Goal: Find specific page/section: Find specific page/section

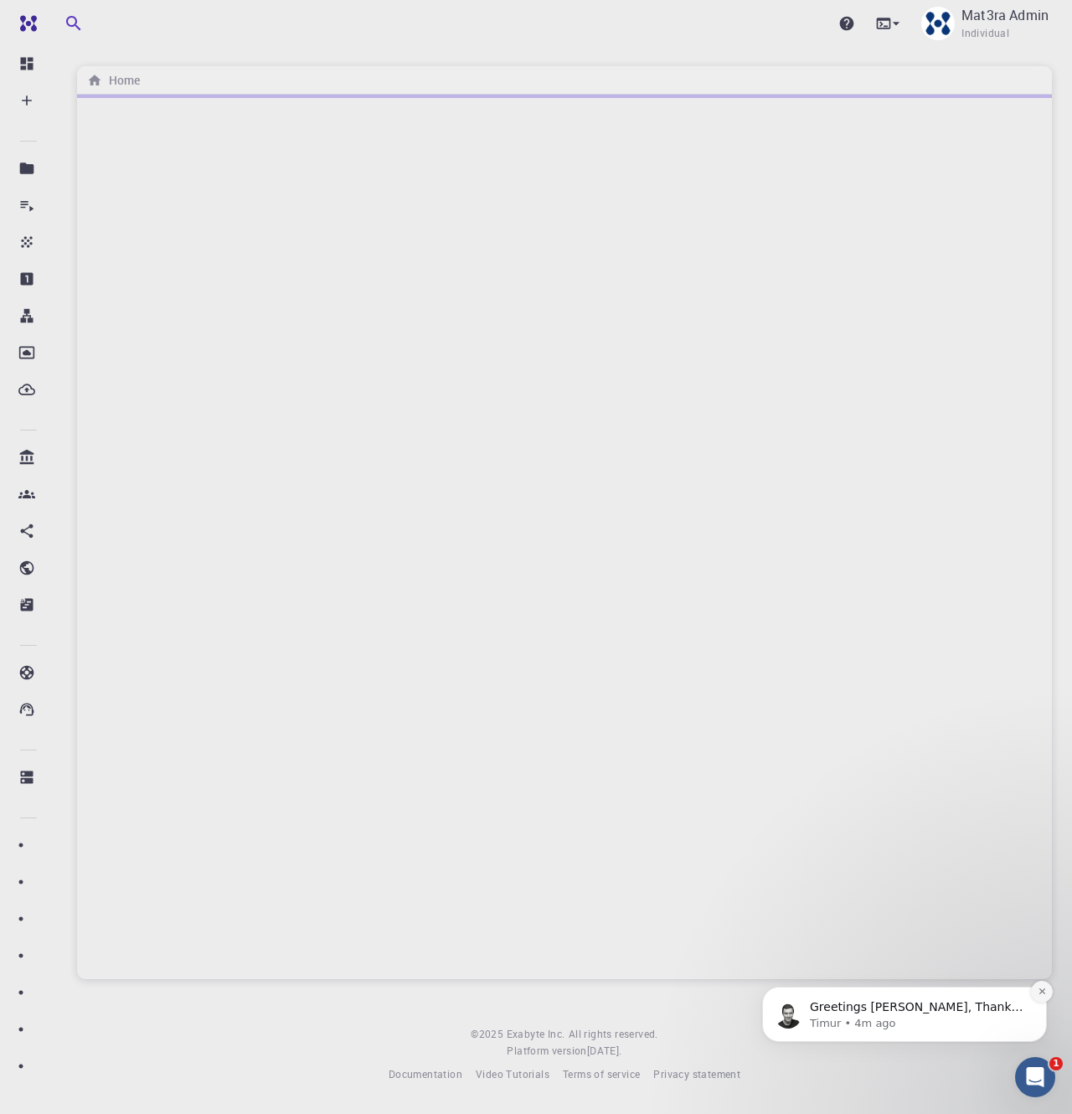
click at [1043, 995] on icon "Dismiss notification" at bounding box center [1042, 991] width 9 height 9
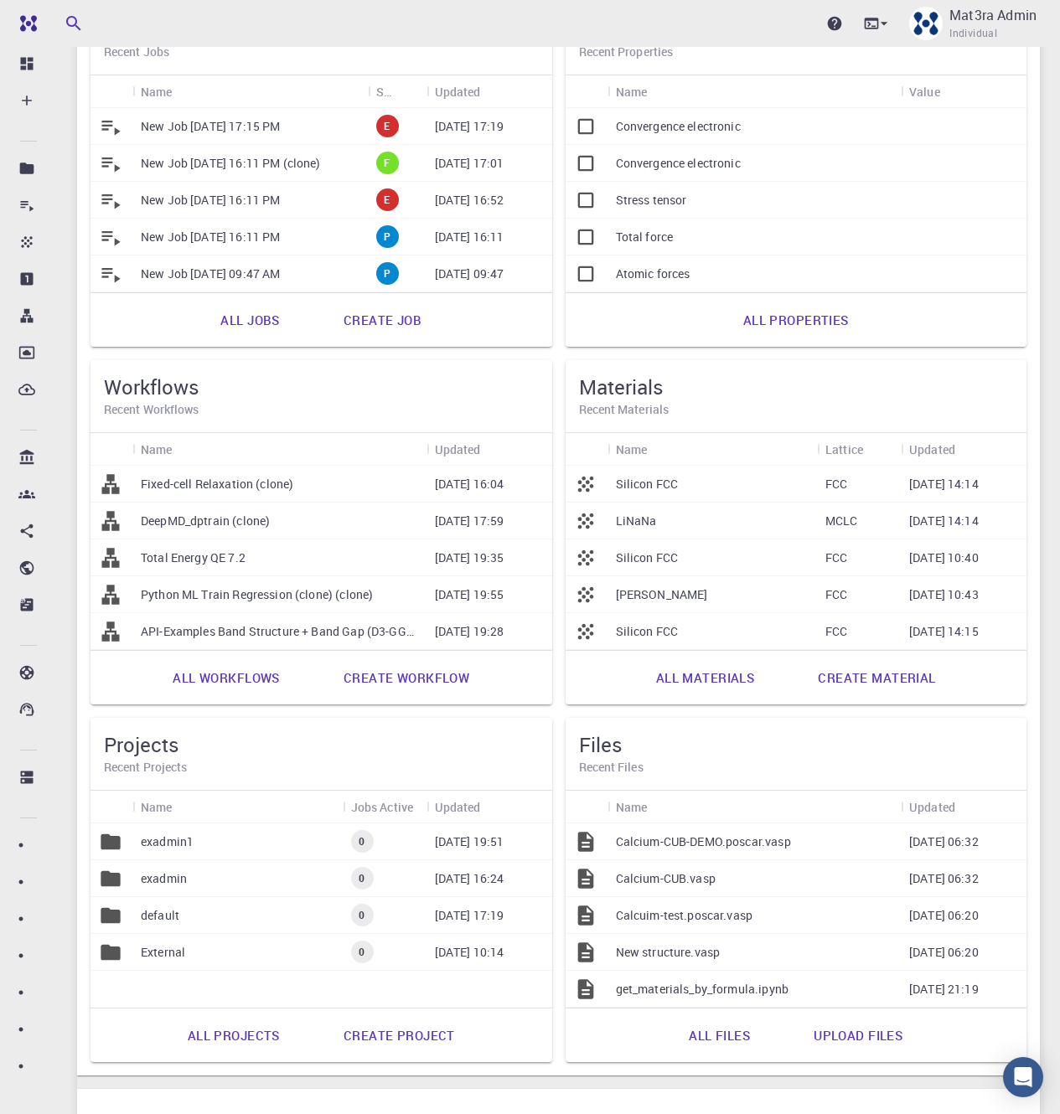
scroll to position [200, 0]
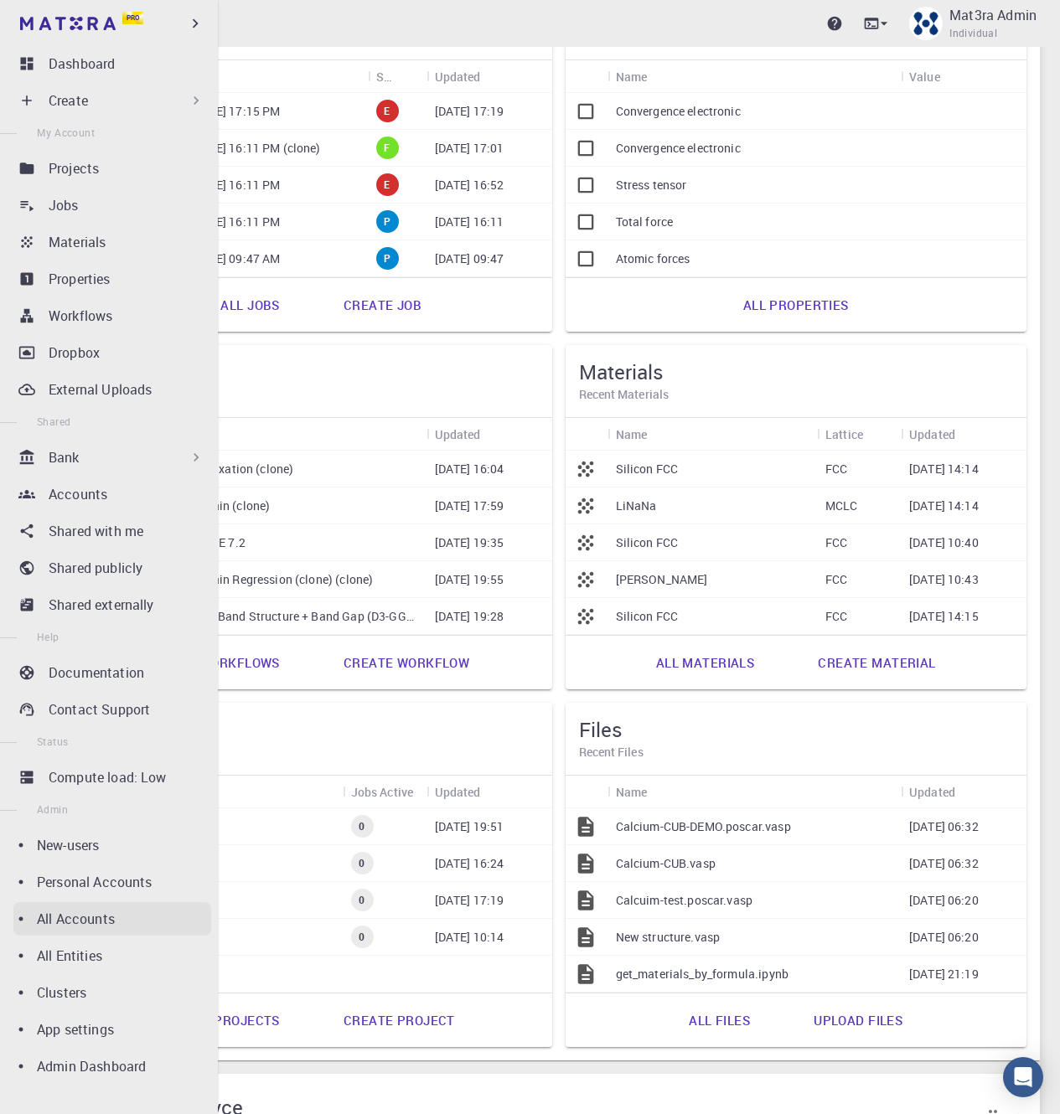
click at [87, 920] on p "All Accounts" at bounding box center [76, 919] width 78 height 20
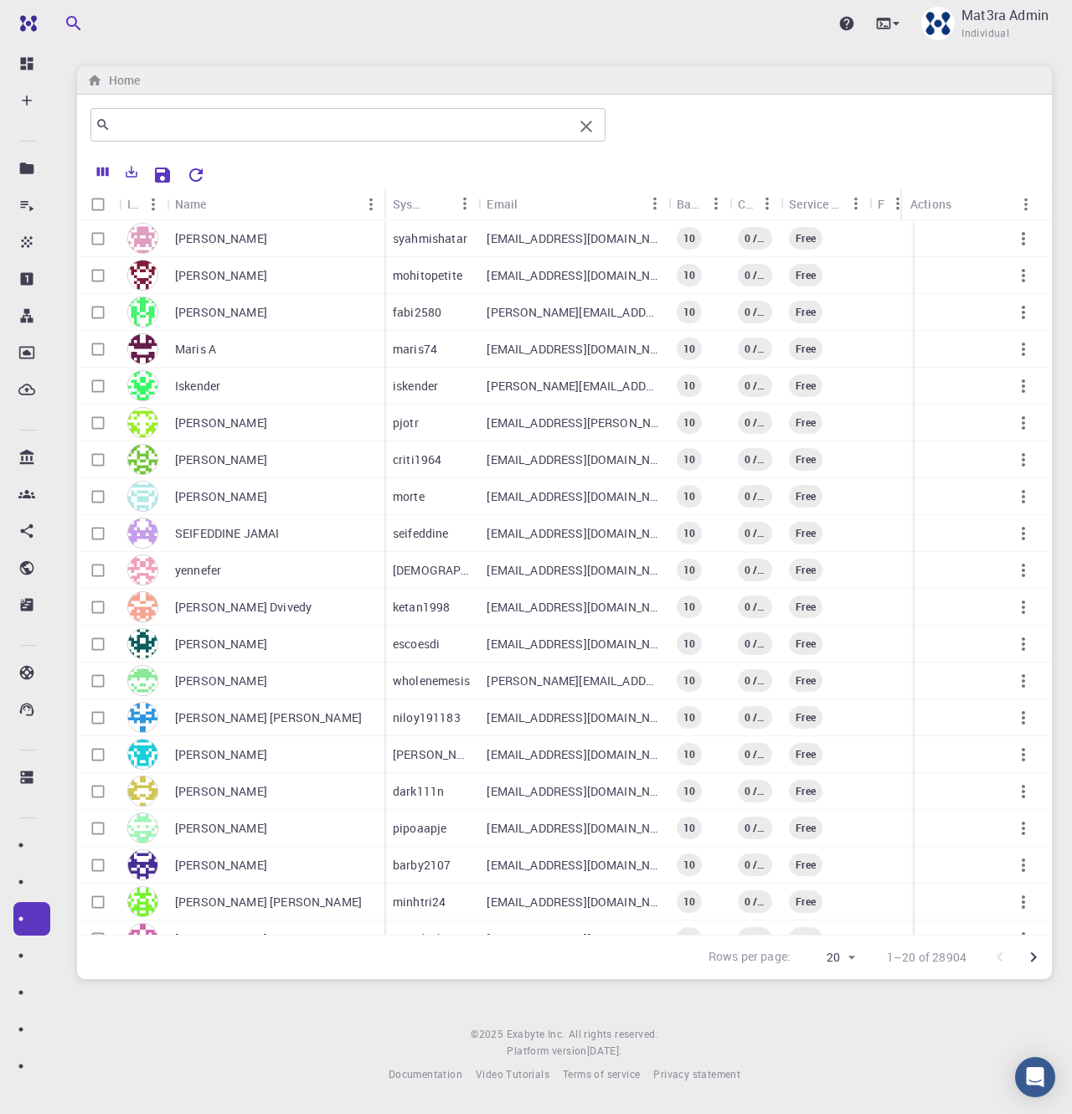
click at [329, 129] on input "text" at bounding box center [342, 124] width 462 height 23
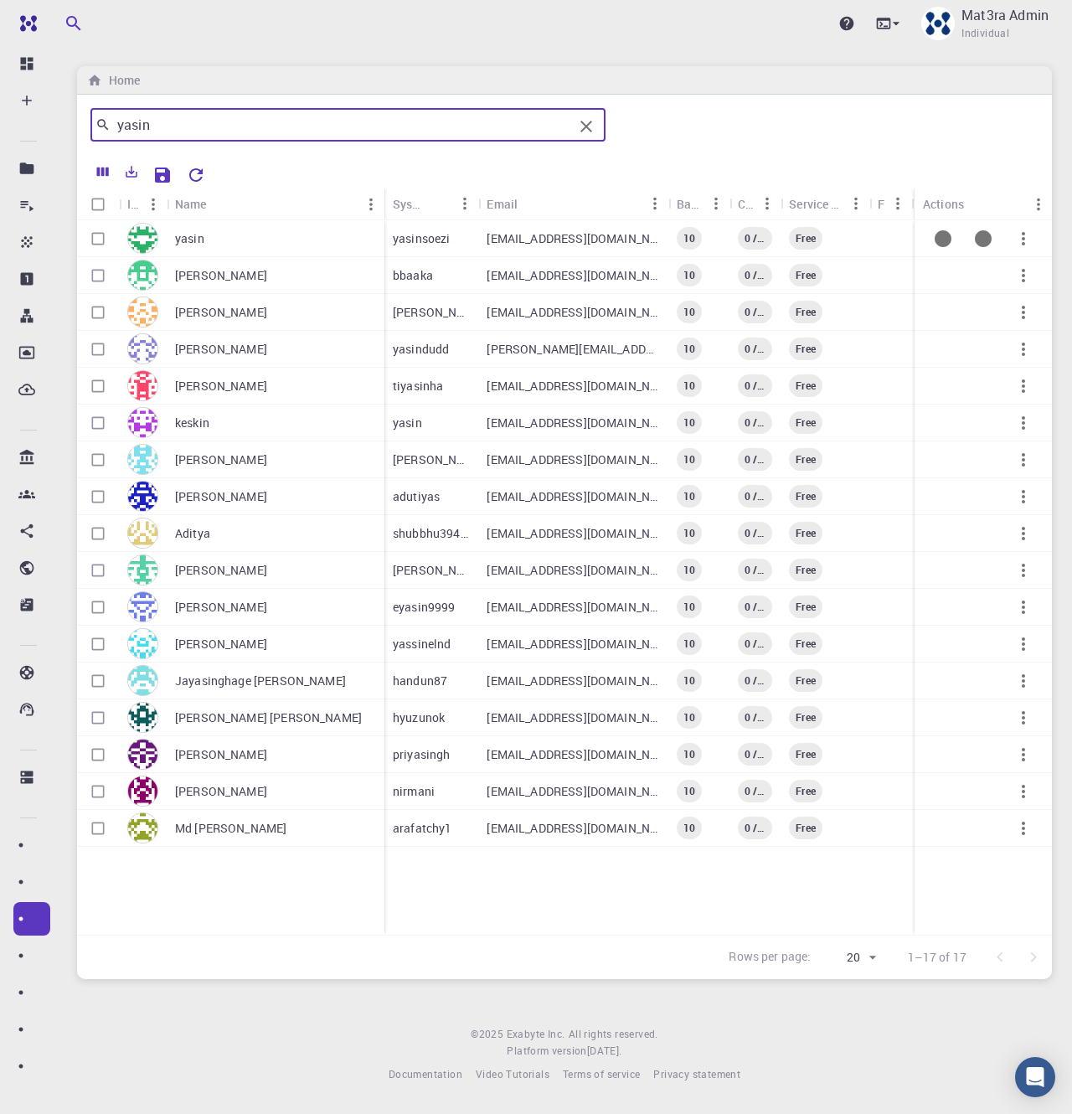
type input "yasin"
click at [246, 235] on div "yasin" at bounding box center [276, 238] width 218 height 37
